Goal: Information Seeking & Learning: Learn about a topic

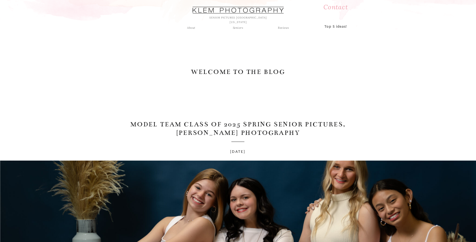
click at [238, 28] on div "Seniors" at bounding box center [238, 28] width 18 height 5
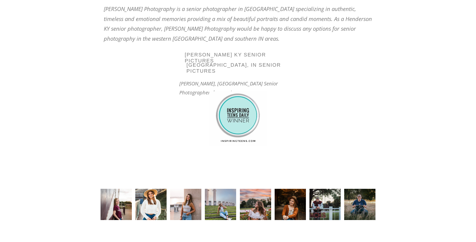
scroll to position [2047, 0]
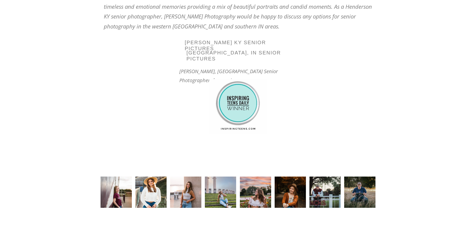
click at [219, 194] on img at bounding box center [220, 192] width 31 height 31
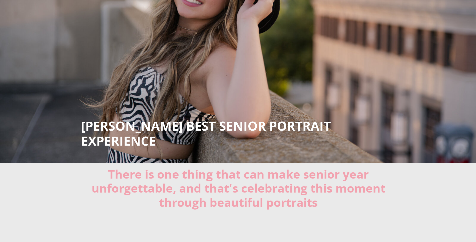
scroll to position [0, 0]
